Goal: Transaction & Acquisition: Obtain resource

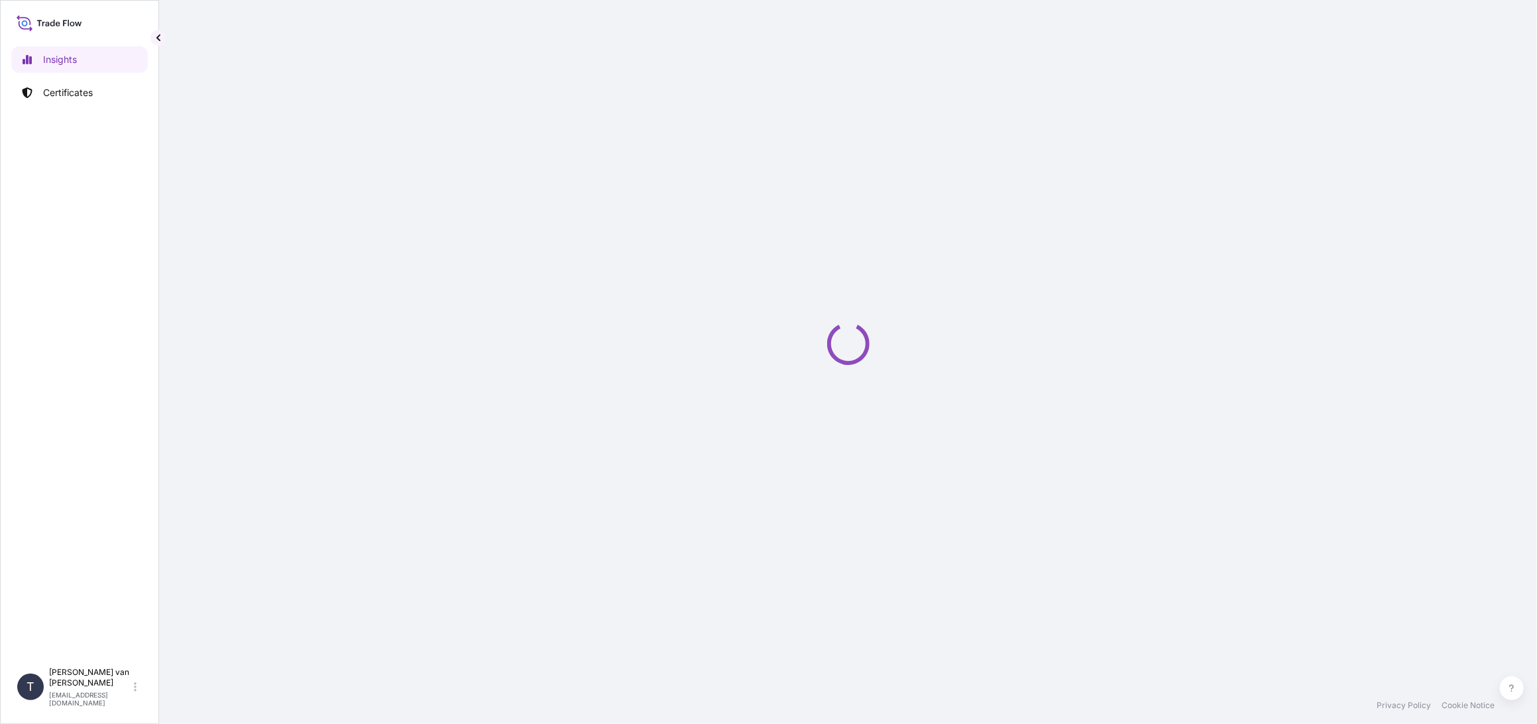
select select "2025"
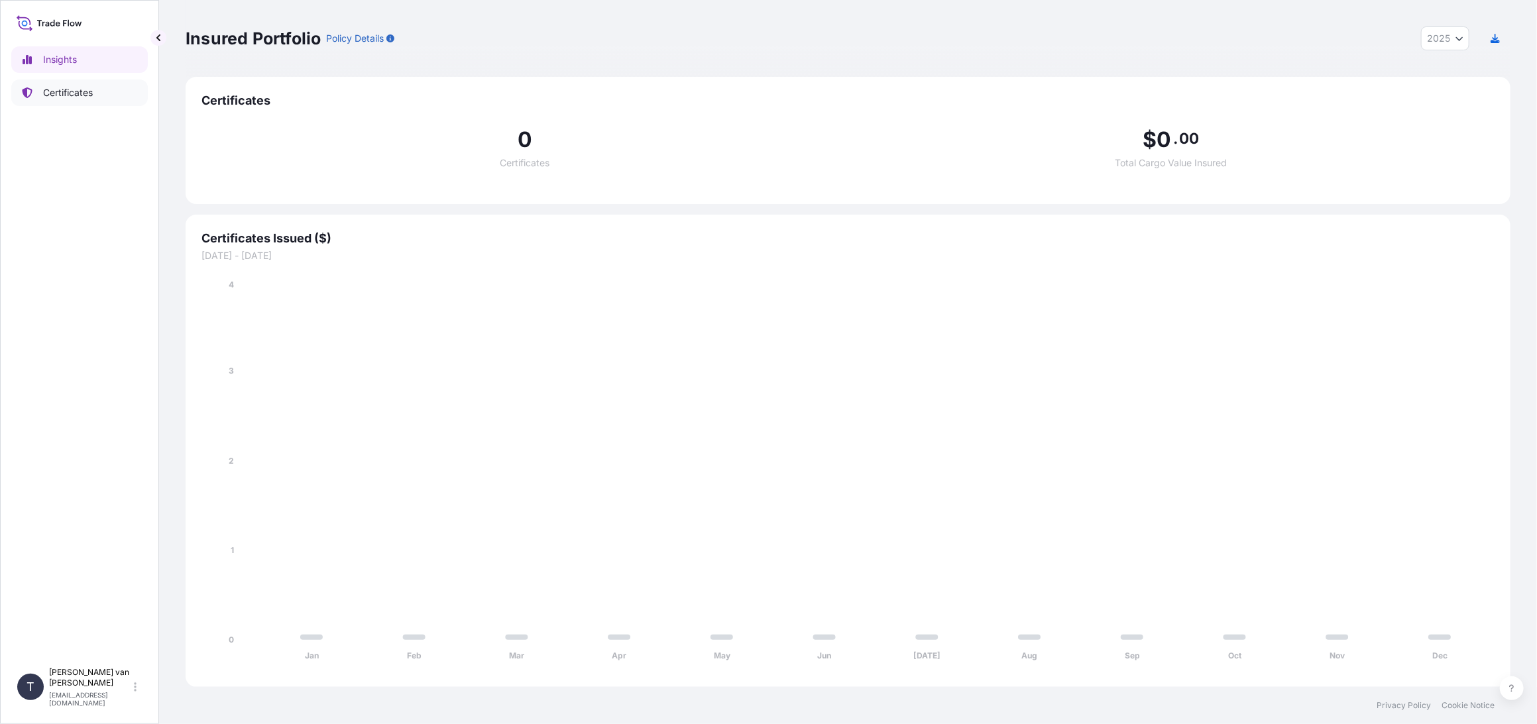
click at [52, 93] on p "Certificates" at bounding box center [68, 92] width 50 height 13
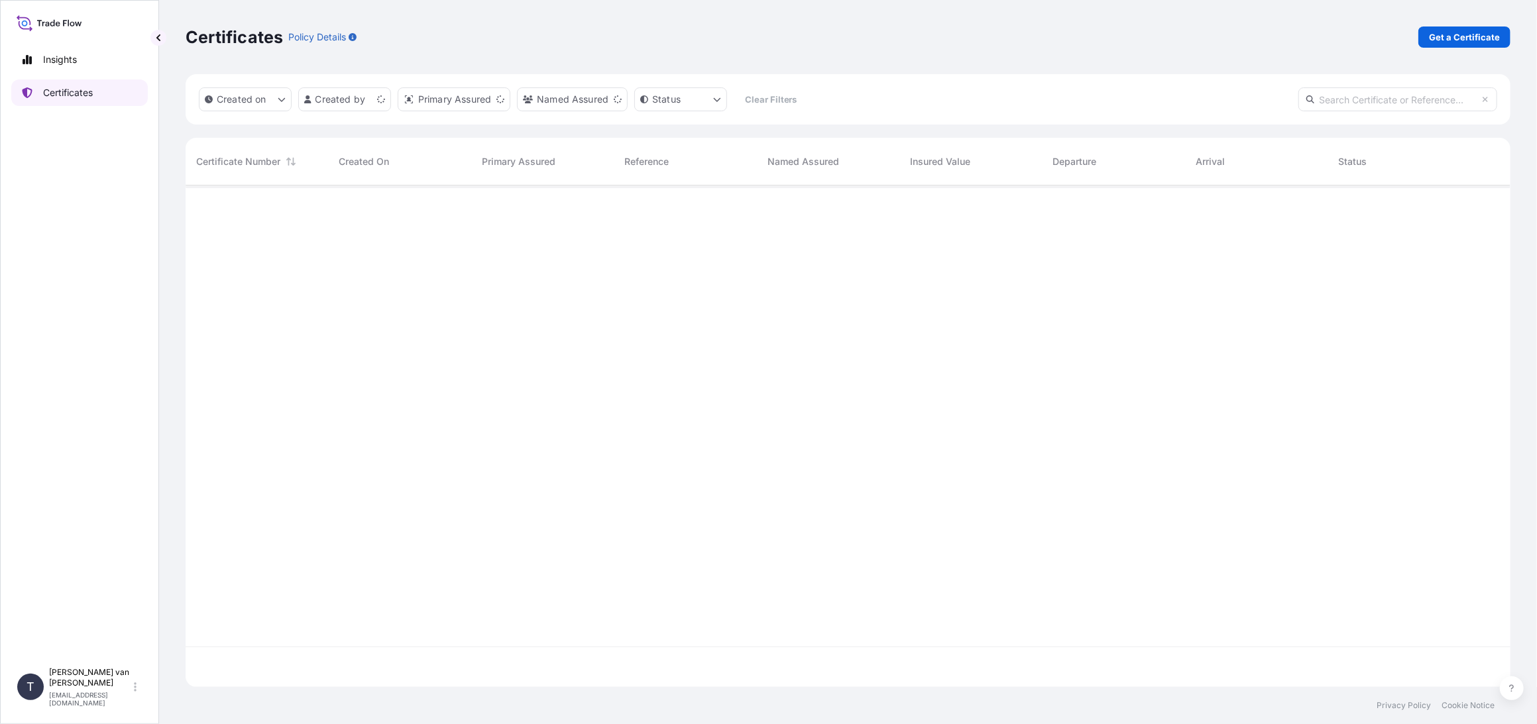
scroll to position [499, 1314]
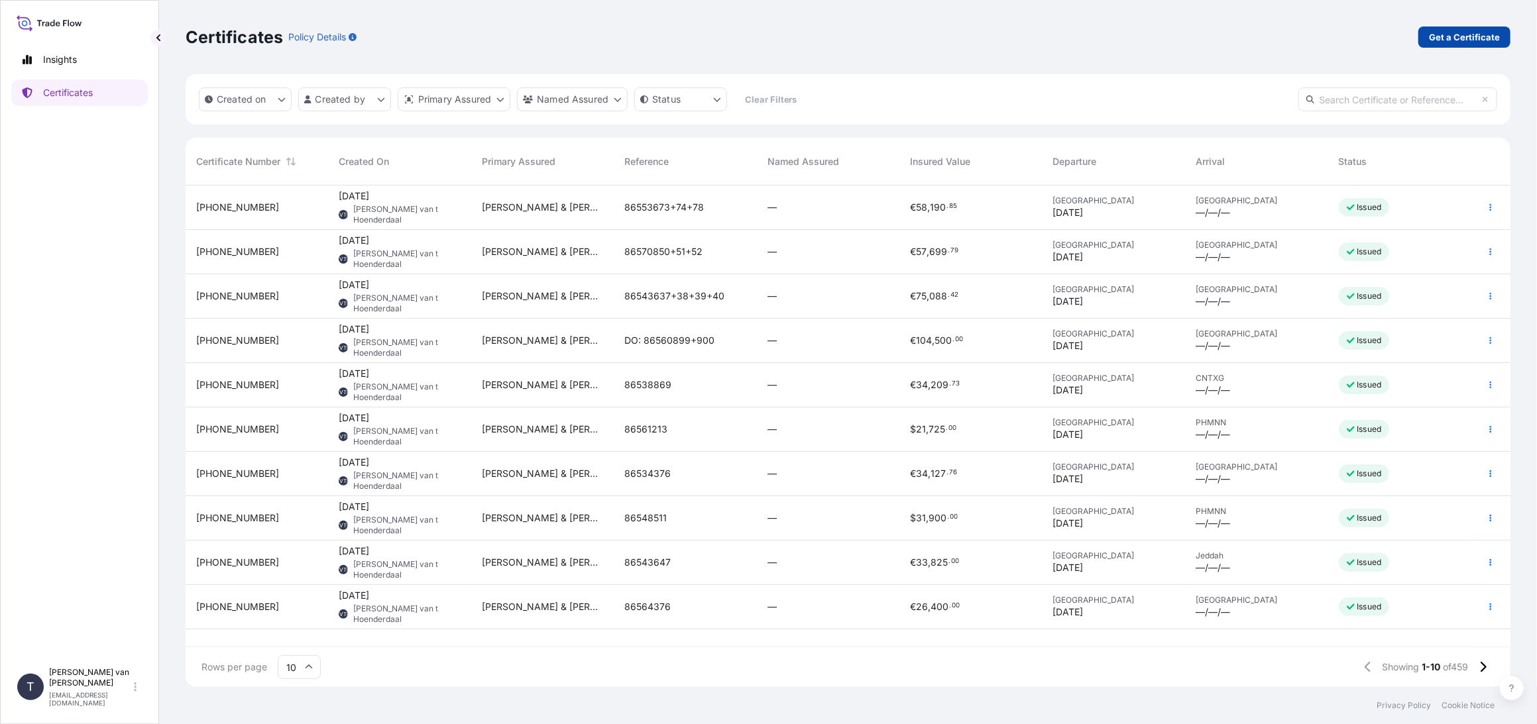
click at [1452, 36] on p "Get a Certificate" at bounding box center [1464, 36] width 71 height 13
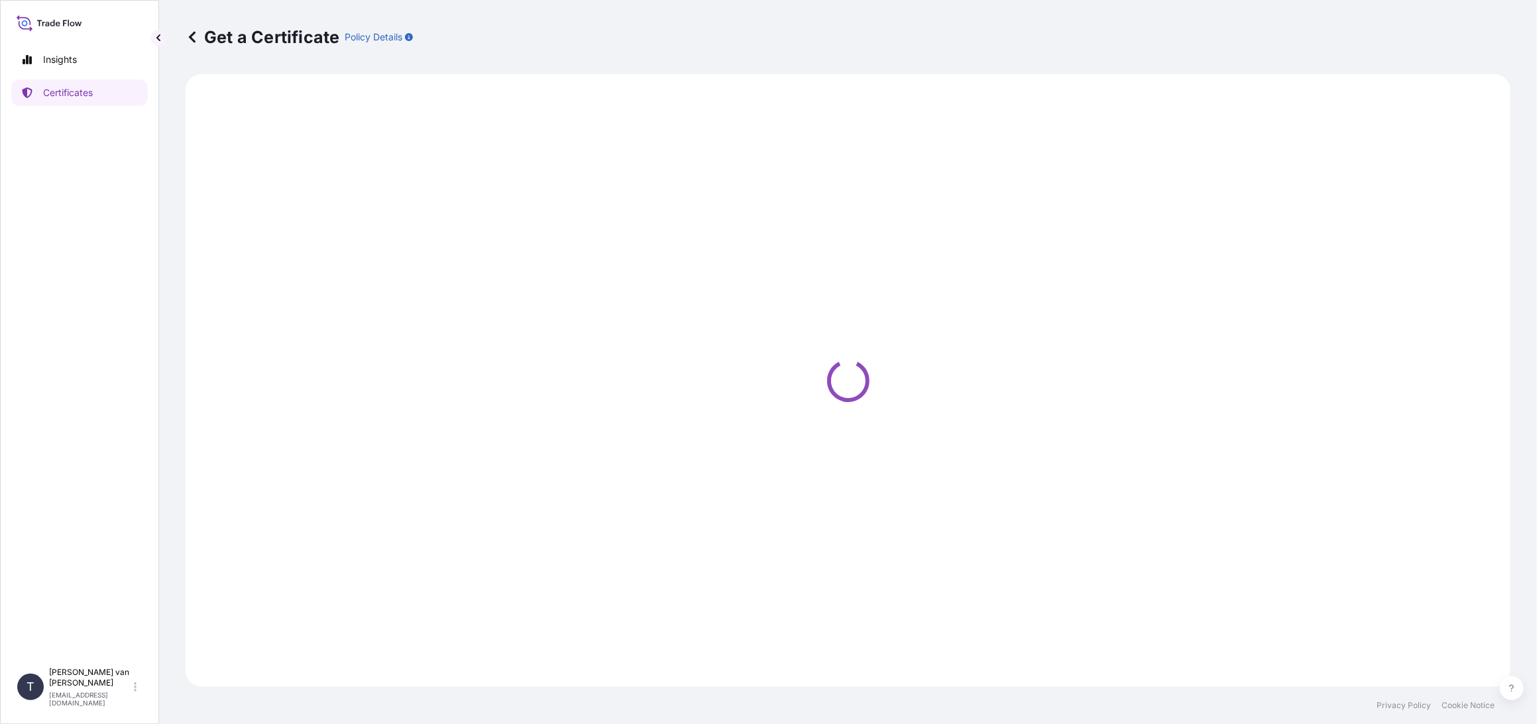
select select "Sea"
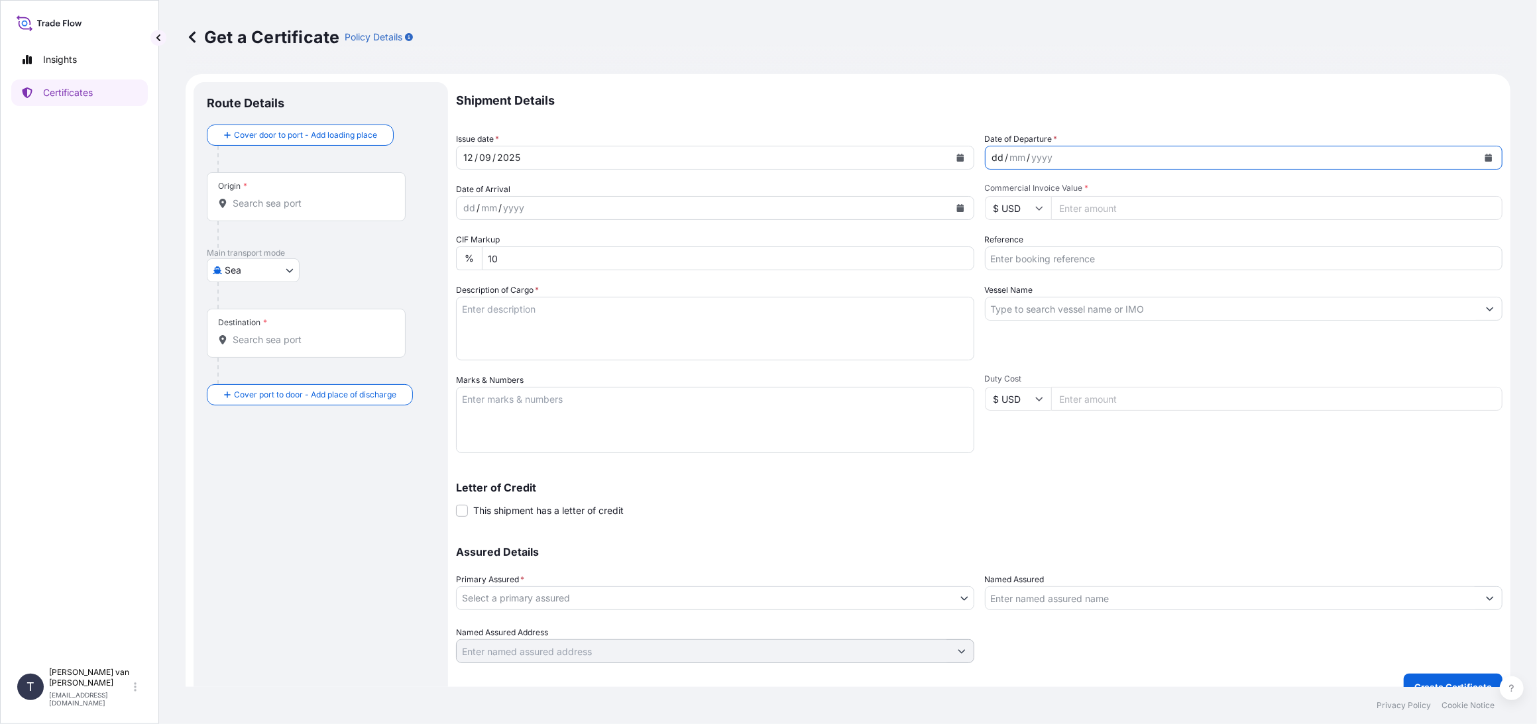
click at [1151, 157] on div "dd / mm / yyyy" at bounding box center [1232, 158] width 493 height 24
click at [1483, 158] on button "Calendar" at bounding box center [1488, 157] width 21 height 21
click at [1027, 266] on div "9" at bounding box center [1028, 269] width 24 height 24
click at [1039, 203] on input "$ USD" at bounding box center [1018, 208] width 66 height 24
click at [1017, 243] on div "€ EUR" at bounding box center [1013, 244] width 56 height 25
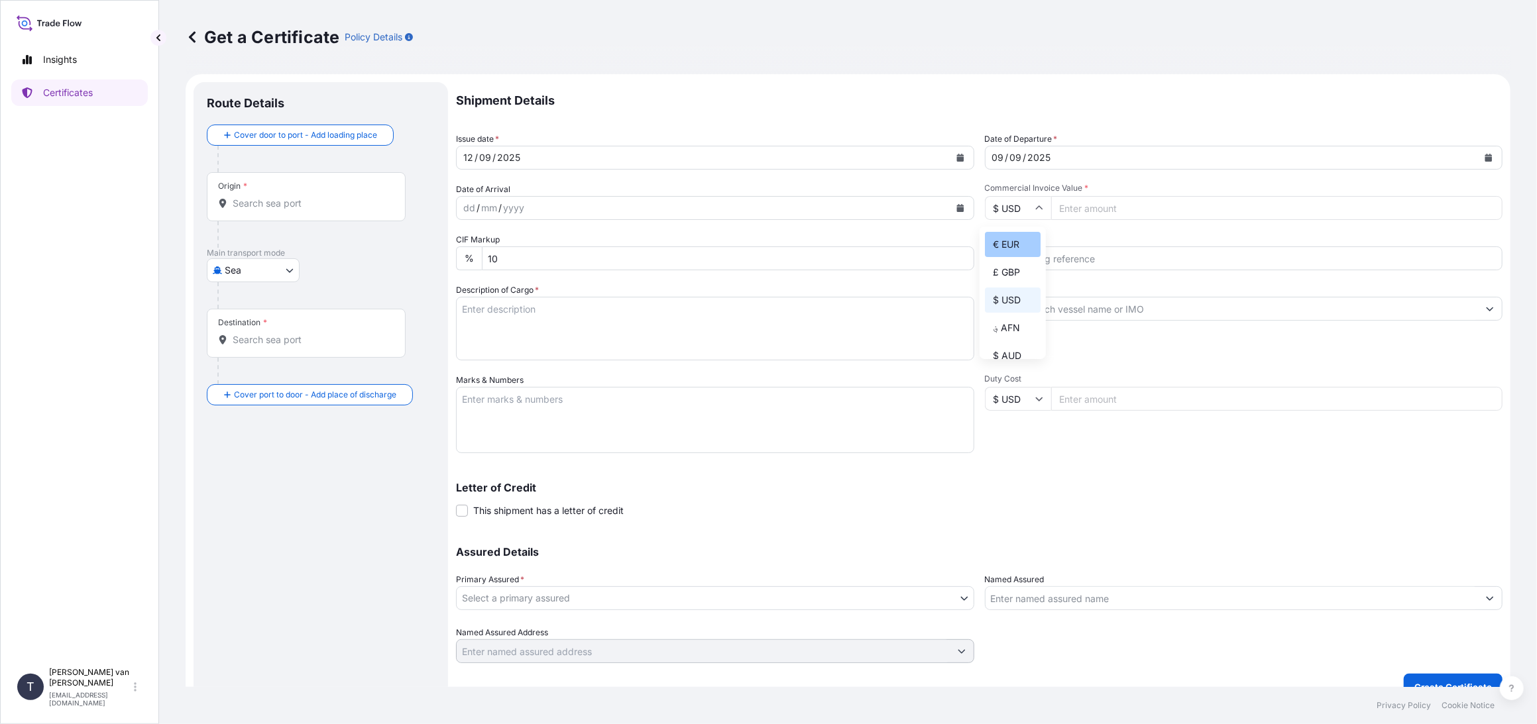
type input "€ EUR"
click at [1096, 209] on input "Commercial Invoice Value *" at bounding box center [1277, 208] width 452 height 24
type input "42625"
click at [1041, 258] on input "Reference" at bounding box center [1244, 259] width 518 height 24
type input "86554676"
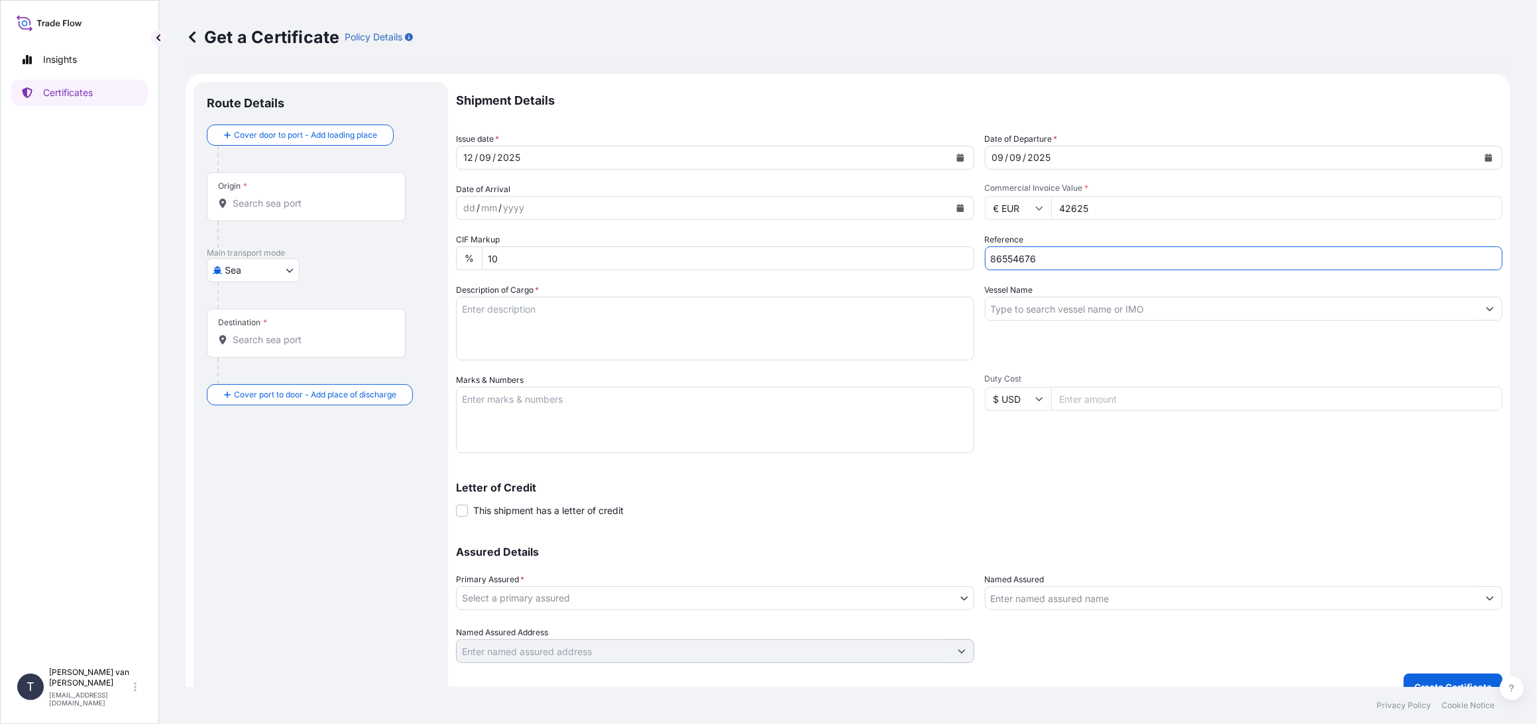
click at [1039, 313] on input "Vessel Name" at bounding box center [1232, 309] width 493 height 24
type input "M"
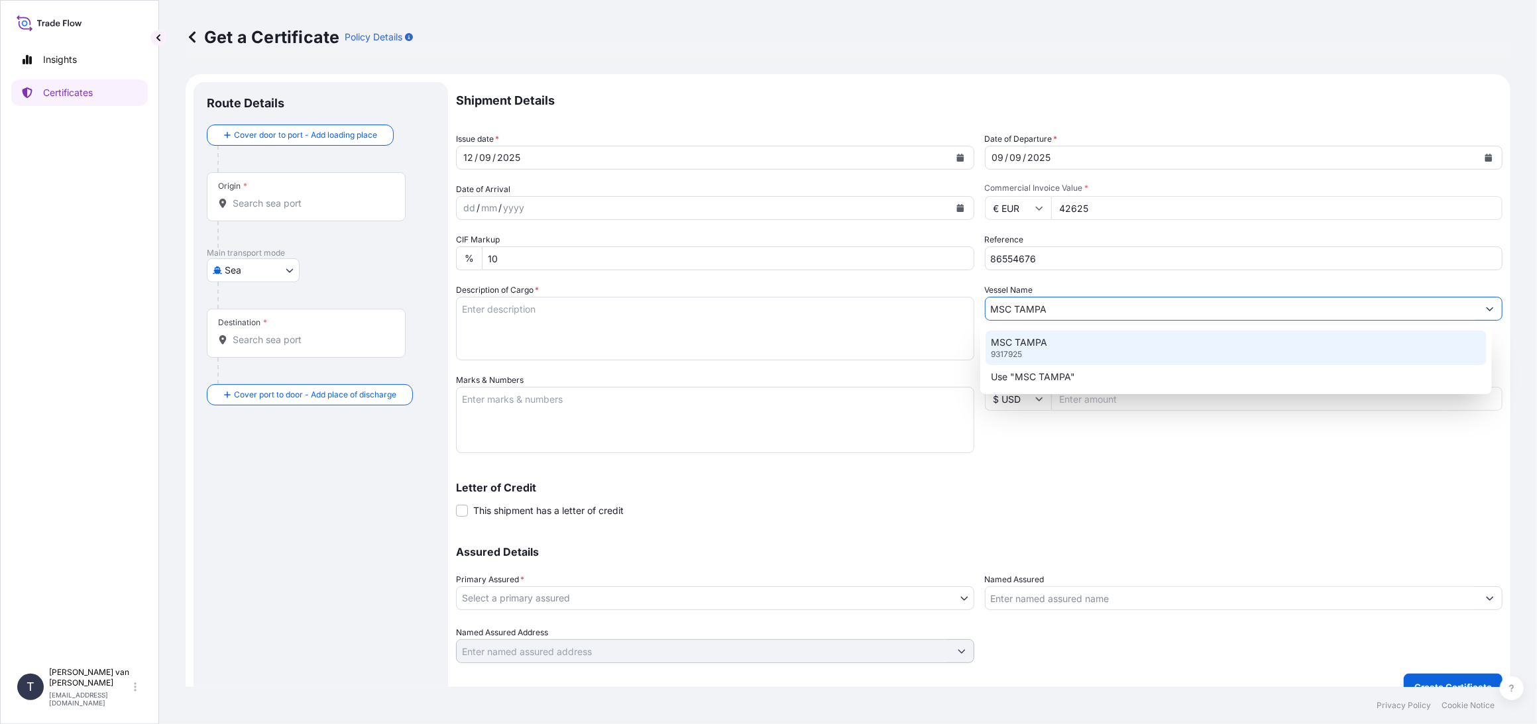
click at [1007, 349] on p "9317925" at bounding box center [1006, 354] width 31 height 11
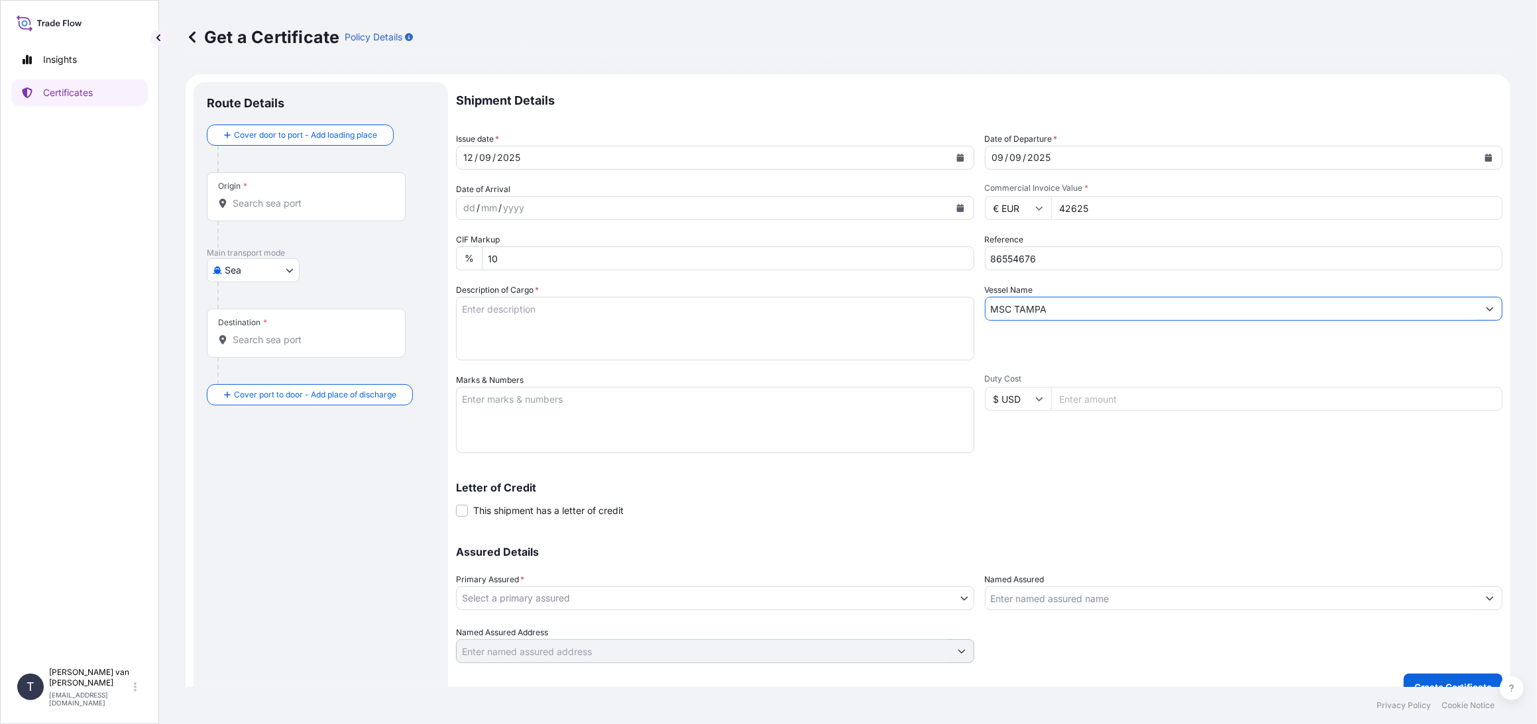
type input "MSC TAMPA"
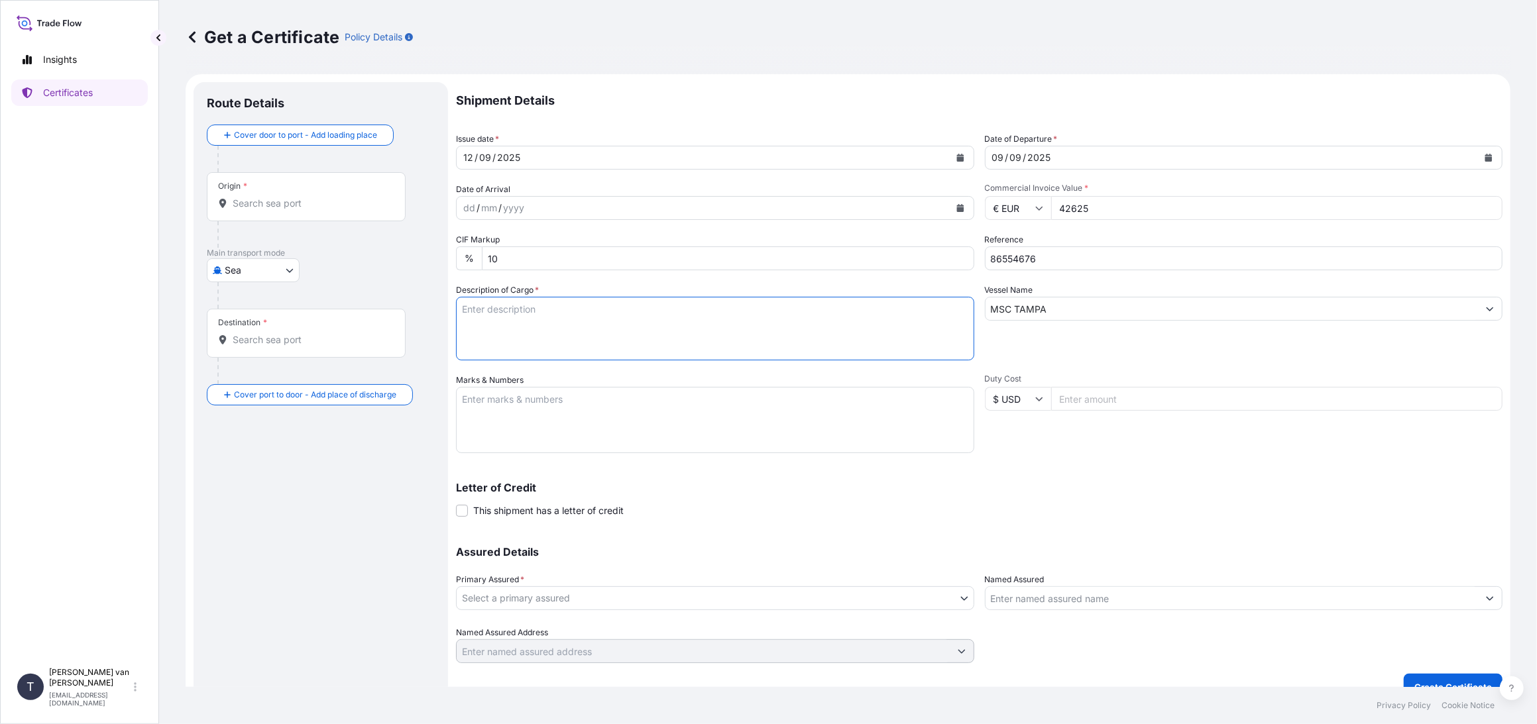
click at [547, 315] on textarea "Description of Cargo *" at bounding box center [715, 329] width 518 height 64
drag, startPoint x: 536, startPoint y: 310, endPoint x: 440, endPoint y: 310, distance: 96.1
click at [440, 310] on form "Route Details Cover door to port - Add loading place Place of loading Road / [G…" at bounding box center [848, 391] width 1325 height 634
type textarea "1x 40ft container containing: 1000 bags x 25 kg Merigel 341 = 25.000 kg"
click at [465, 398] on textarea "Marks & Numbers" at bounding box center [715, 420] width 518 height 66
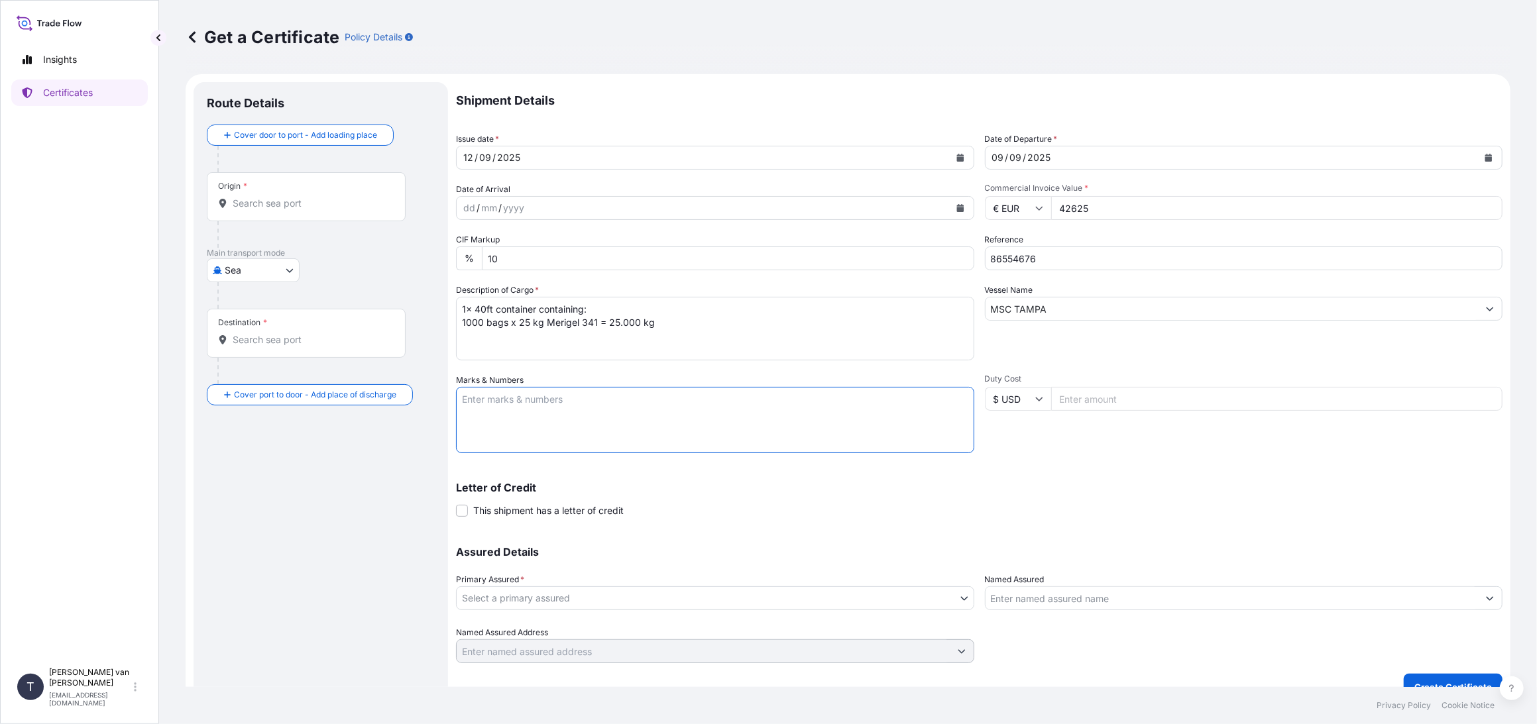
paste textarea "1x 40ft container"
click at [458, 407] on textarea "1x 40ft container: CONTAINER: SEAL: MSDU5846049 00101532 DO: 86554676 SO: 25793…" at bounding box center [715, 420] width 518 height 66
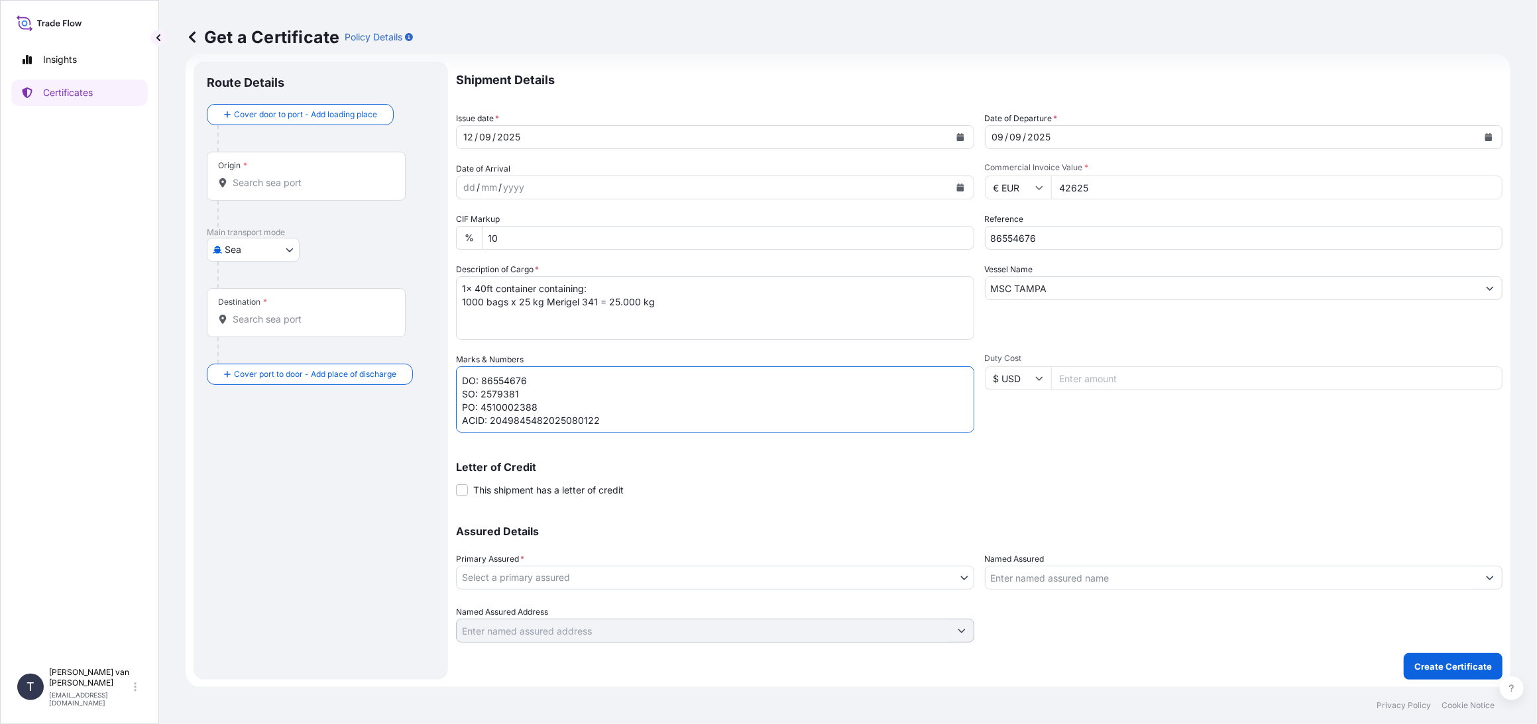
type textarea "1x 40ft container: CONTAINER: SEAL: MSDU5846049 00101532 DO: 86554676 SO: 25793…"
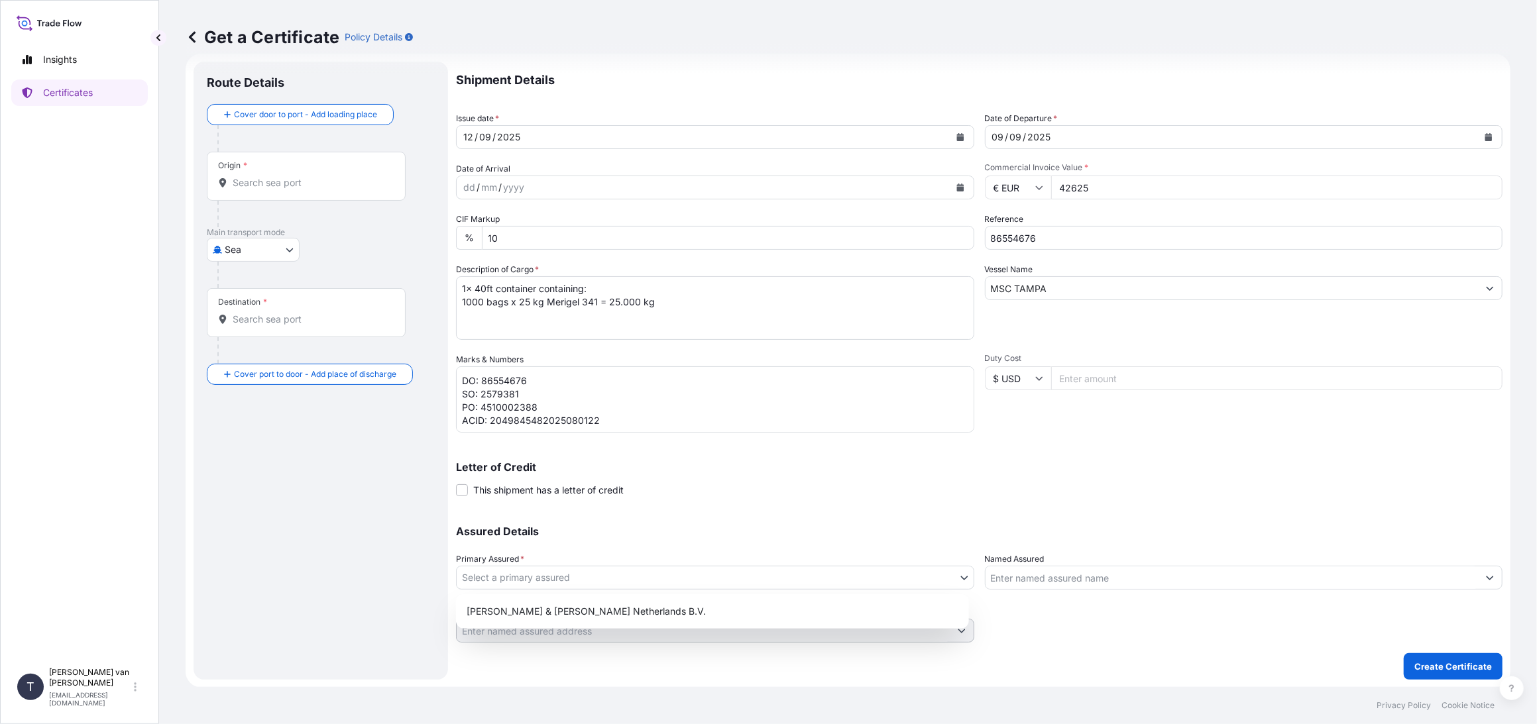
click at [506, 569] on body "Insights Certificates T [PERSON_NAME] van t Hoenderdaal [EMAIL_ADDRESS][DOMAIN_…" at bounding box center [768, 362] width 1537 height 724
click at [500, 609] on div "[PERSON_NAME] & [PERSON_NAME] Netherlands B.V." at bounding box center [712, 612] width 502 height 24
select select "31666"
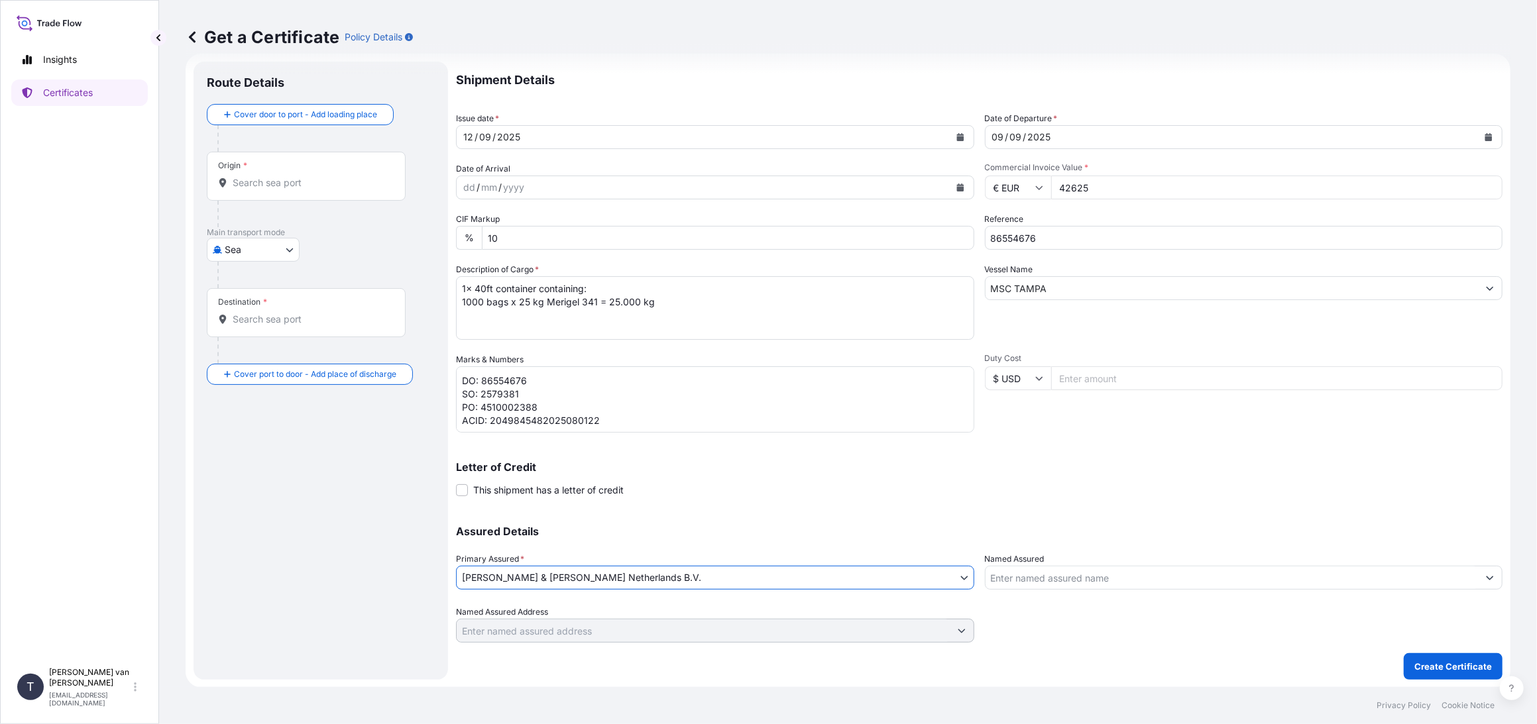
click at [273, 190] on div "Origin *" at bounding box center [306, 176] width 199 height 49
click at [273, 190] on input "Origin *" at bounding box center [311, 182] width 156 height 13
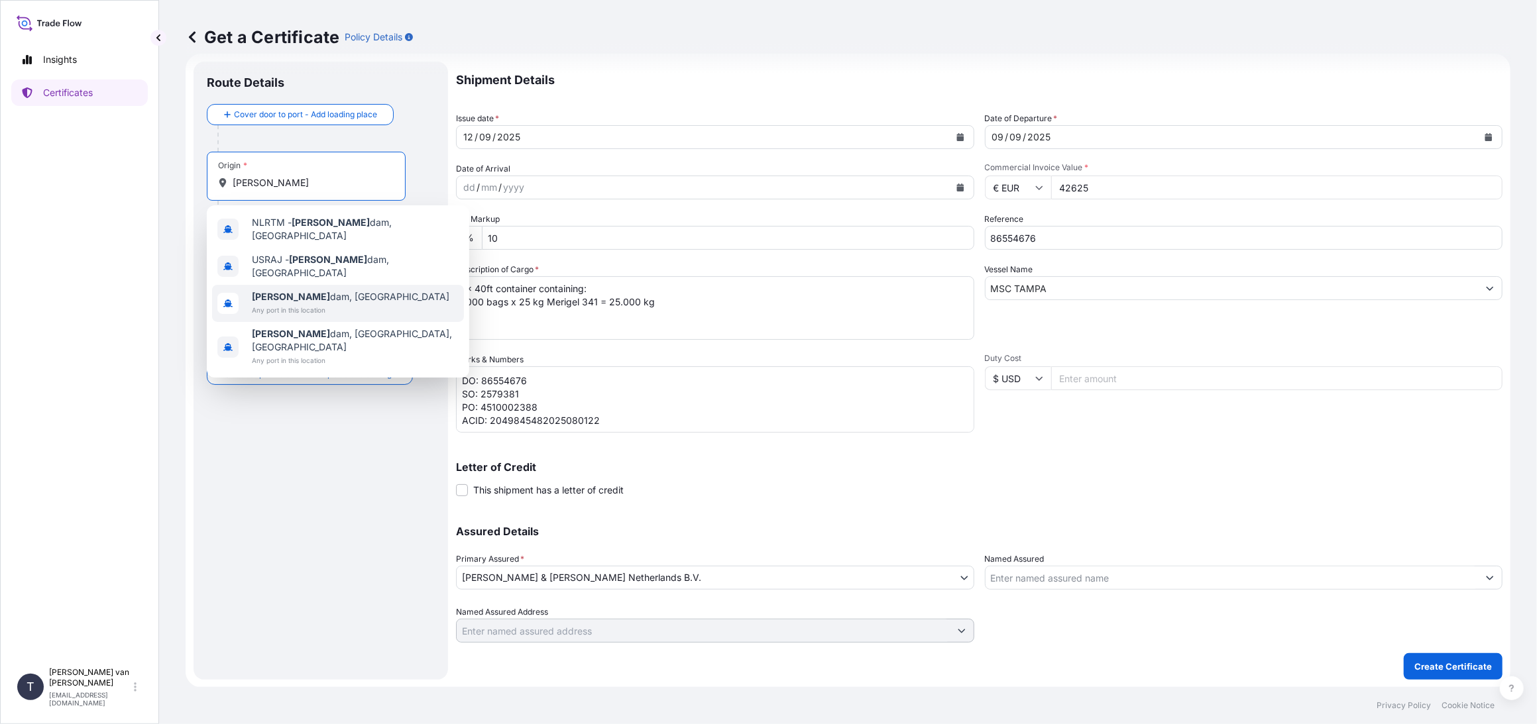
click at [290, 290] on span "[PERSON_NAME] dam, [GEOGRAPHIC_DATA]" at bounding box center [351, 296] width 198 height 13
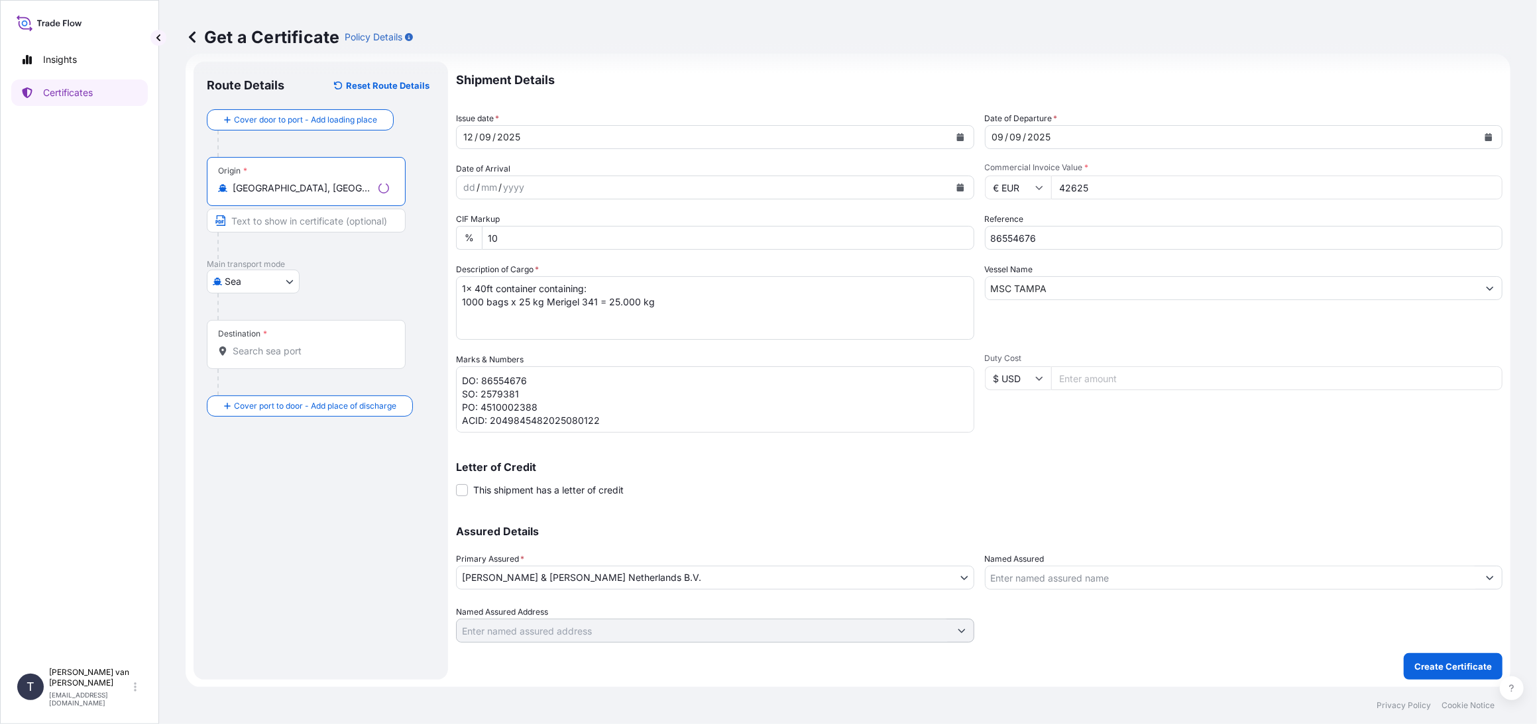
type input "Rotterdam, Netherlands"
click at [251, 345] on input "Destination *" at bounding box center [311, 351] width 156 height 13
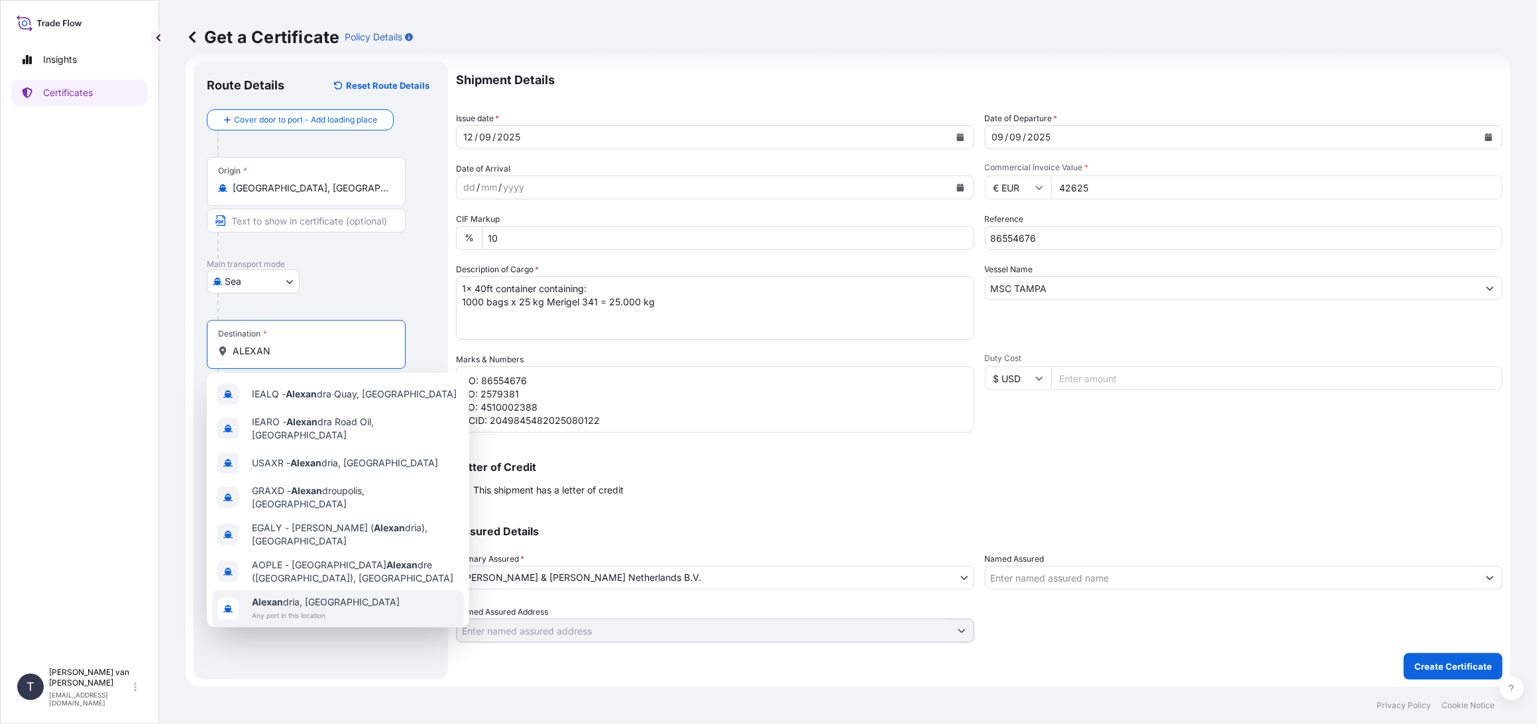
click at [302, 596] on span "Alexan dria, Egypt" at bounding box center [326, 602] width 148 height 13
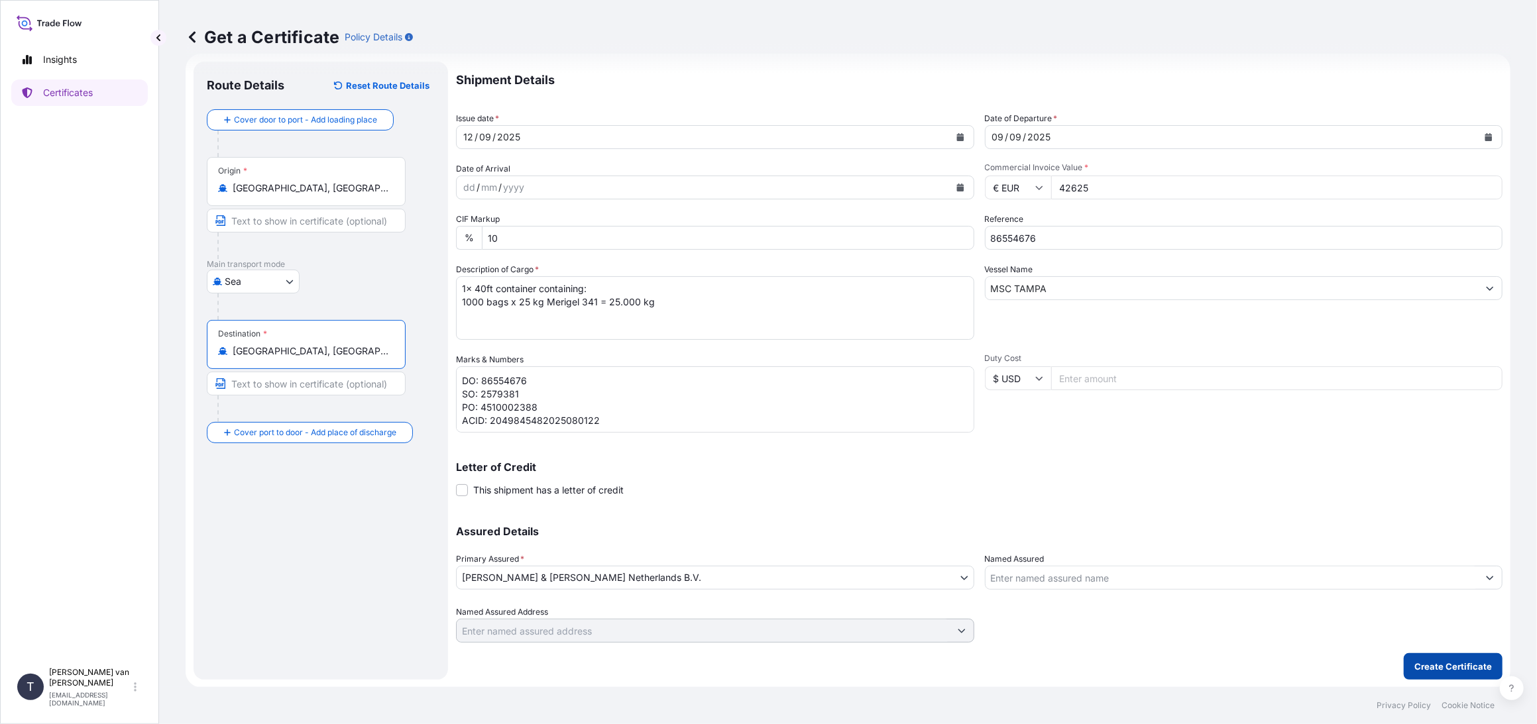
type input "Alexandria, Egypt"
click at [1442, 667] on p "Create Certificate" at bounding box center [1453, 666] width 78 height 13
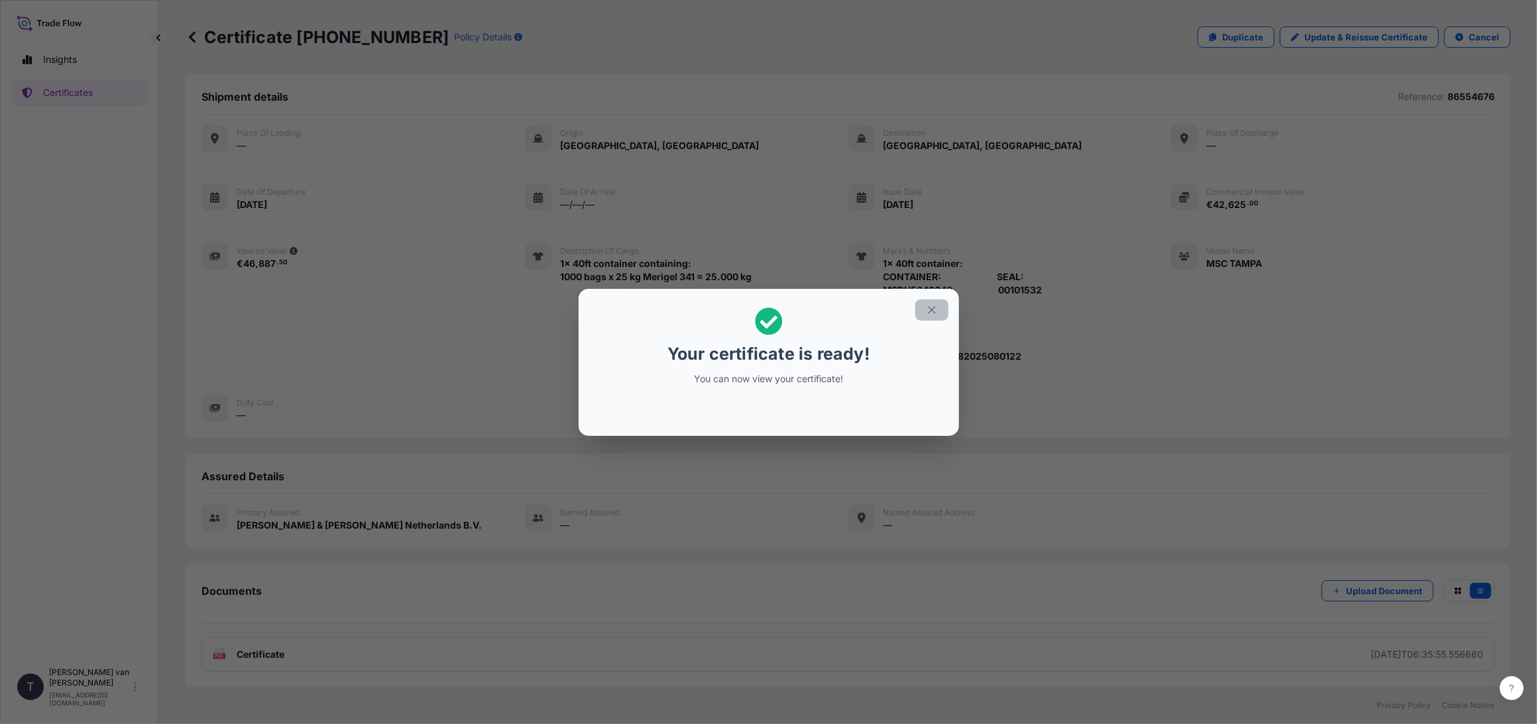
click at [932, 312] on icon "button" at bounding box center [932, 310] width 12 height 12
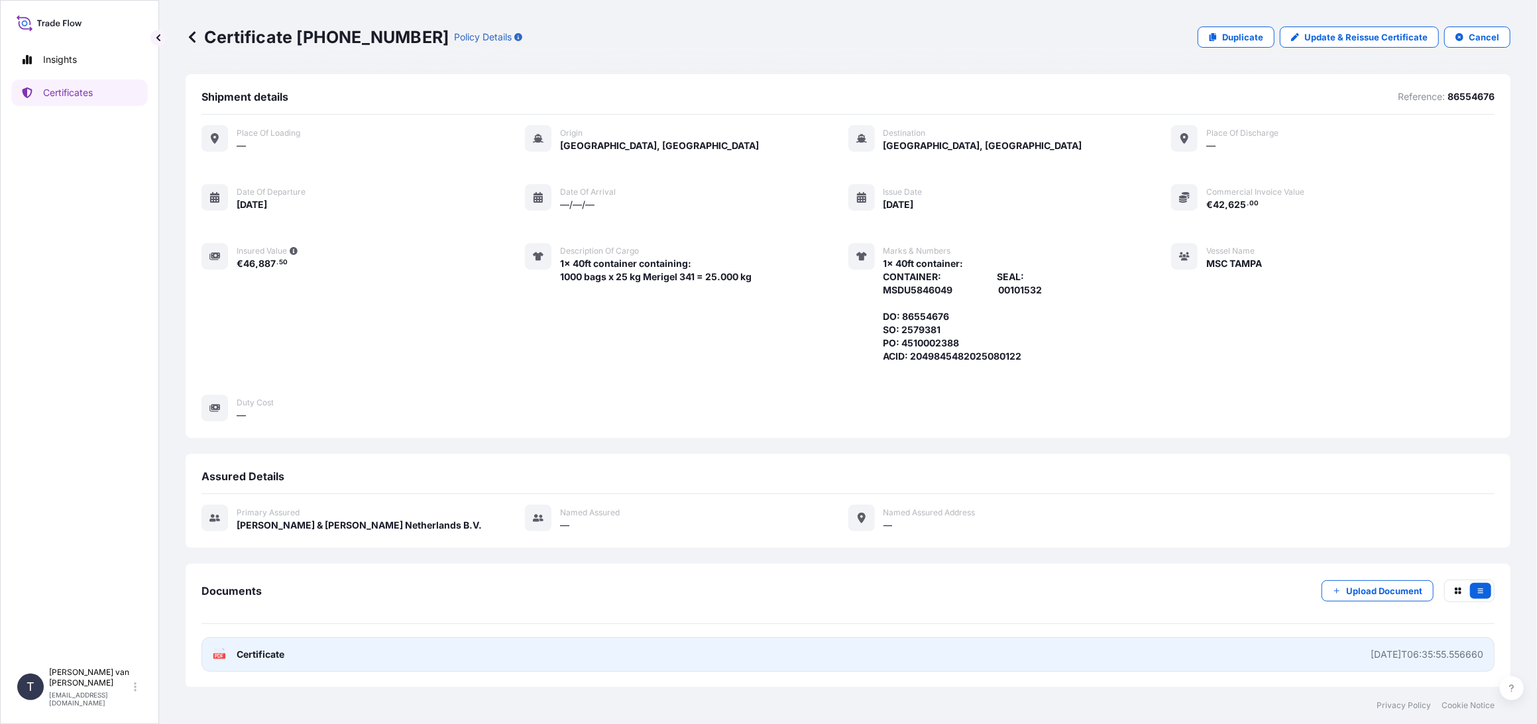
click at [272, 651] on span "Certificate" at bounding box center [261, 654] width 48 height 13
